Goal: Transaction & Acquisition: Purchase product/service

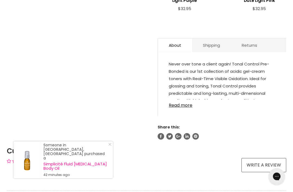
scroll to position [308, 0]
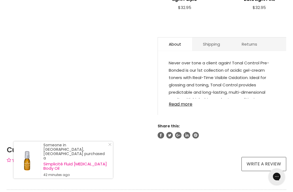
click at [188, 99] on link "Read more" at bounding box center [222, 103] width 107 height 8
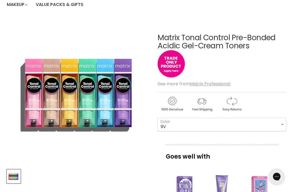
scroll to position [64, 0]
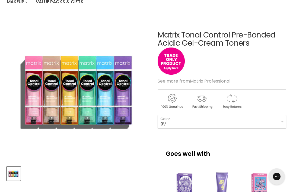
click at [197, 118] on select "Clear 8VG 9AA [GEOGRAPHIC_DATA] 9RG 9V 11PV 10P 8P 10T 8T" at bounding box center [222, 122] width 129 height 14
select select "10T"
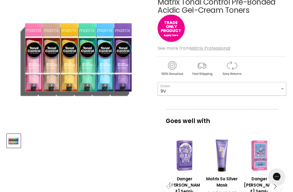
click at [283, 88] on select "Clear 8VG 9AA [GEOGRAPHIC_DATA] 9RG 9V 11PV 10P 8P 10T 8T" at bounding box center [222, 89] width 129 height 14
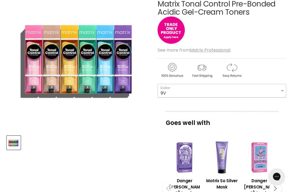
click at [282, 90] on select "Clear 8VG 9AA [GEOGRAPHIC_DATA] 9RG 9V 11PV 10P 8P 10T 8T" at bounding box center [222, 91] width 129 height 14
click at [283, 89] on select "Clear 8VG 9AA [GEOGRAPHIC_DATA] 9RG 9V 11PV 10P 8P 10T 8T" at bounding box center [222, 91] width 129 height 14
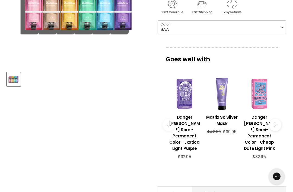
scroll to position [162, 0]
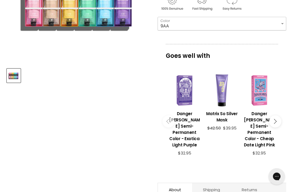
click at [283, 22] on select "Clear 8VG 9AA [GEOGRAPHIC_DATA] 9RG 9V 11PV 10P 8P 10T 8T" at bounding box center [222, 24] width 129 height 14
select select "11PV"
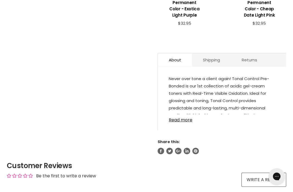
scroll to position [292, 0]
click at [186, 114] on link "Read more" at bounding box center [222, 118] width 107 height 8
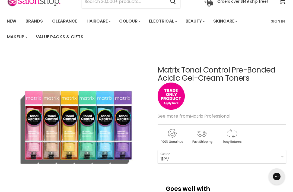
scroll to position [0, 0]
